Goal: Navigation & Orientation: Find specific page/section

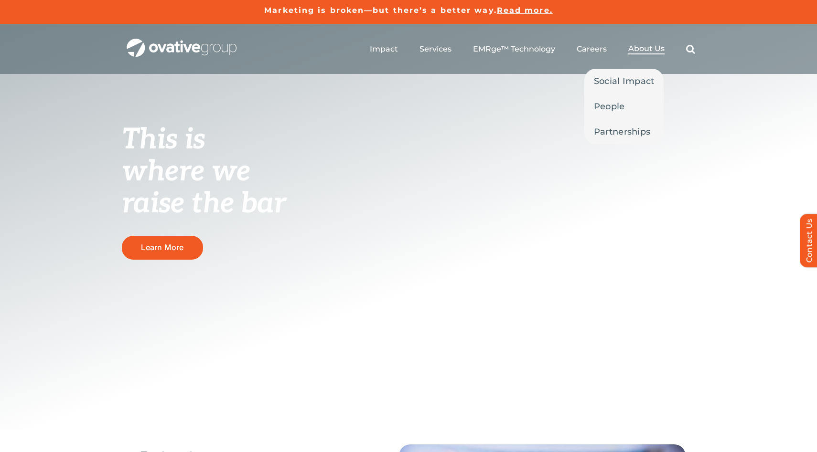
click at [641, 48] on span "About Us" at bounding box center [646, 49] width 36 height 10
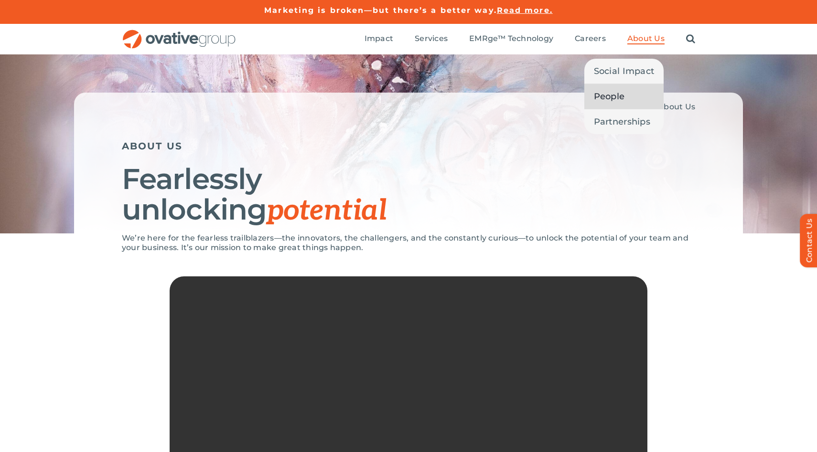
click at [611, 93] on span "People" at bounding box center [609, 96] width 31 height 13
click at [602, 97] on span "People" at bounding box center [609, 96] width 31 height 13
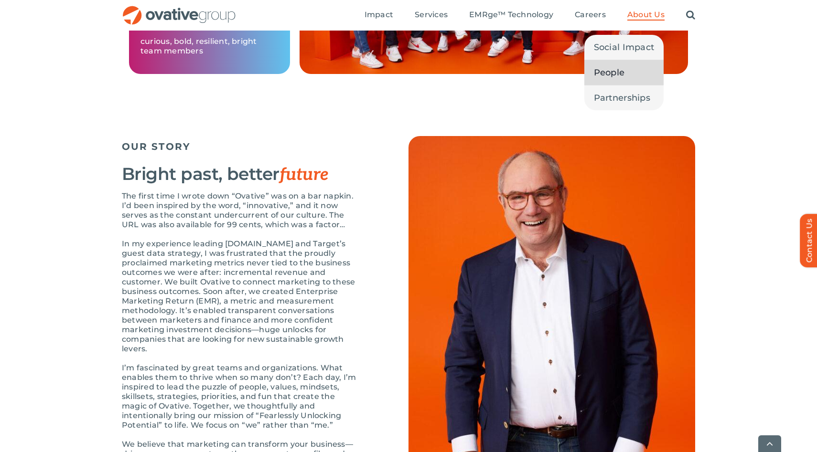
scroll to position [895, 0]
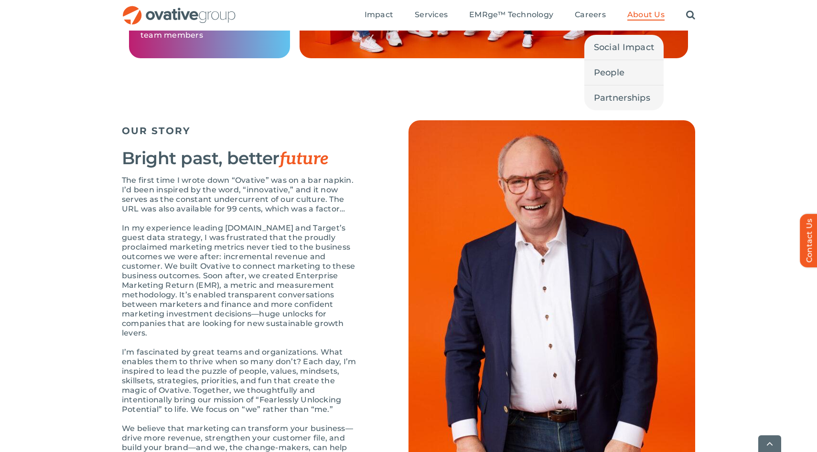
click at [634, 21] on li "About Us Social Impact People Partnerships" at bounding box center [645, 15] width 37 height 11
click at [617, 94] on span "Partnerships" at bounding box center [622, 97] width 56 height 13
click at [614, 96] on span "Partnerships" at bounding box center [622, 97] width 56 height 13
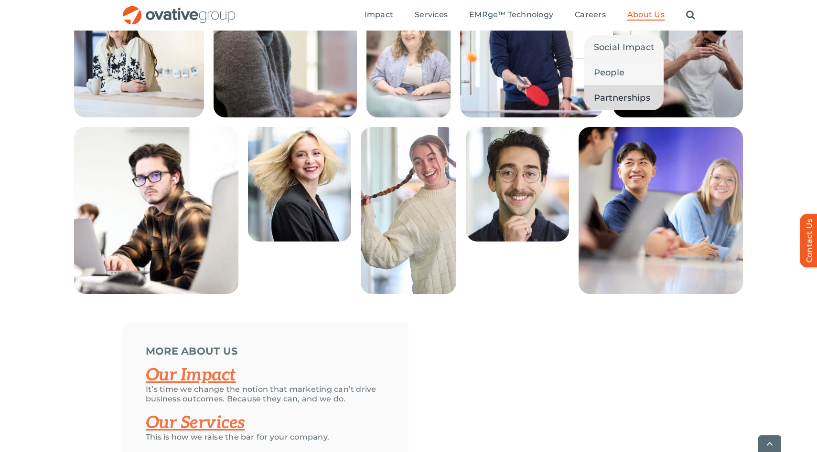
scroll to position [1995, 0]
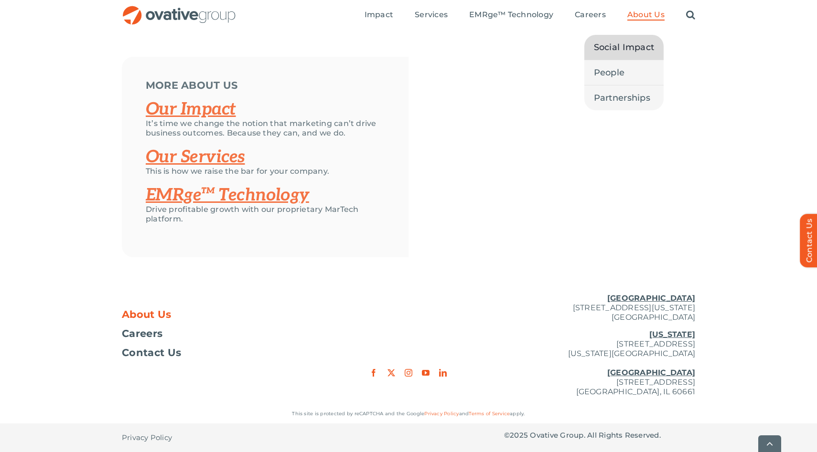
click at [600, 35] on link "Social Impact" at bounding box center [624, 47] width 80 height 25
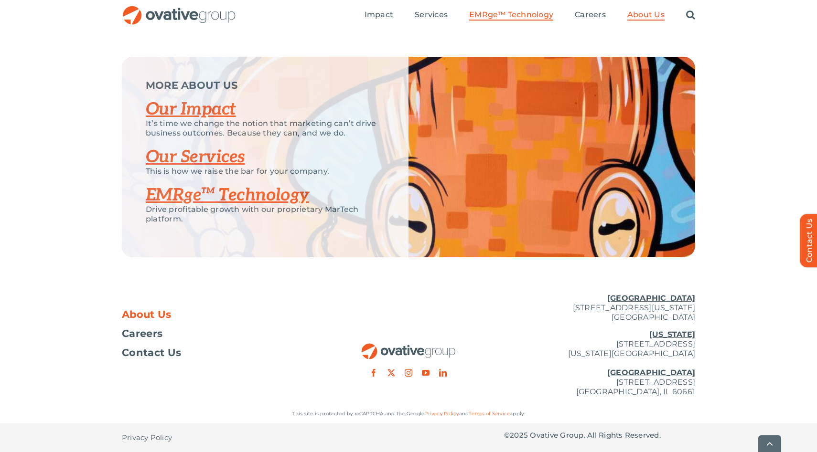
click at [525, 20] on link "EMRge™ Technology" at bounding box center [511, 15] width 84 height 11
